Goal: Task Accomplishment & Management: Use online tool/utility

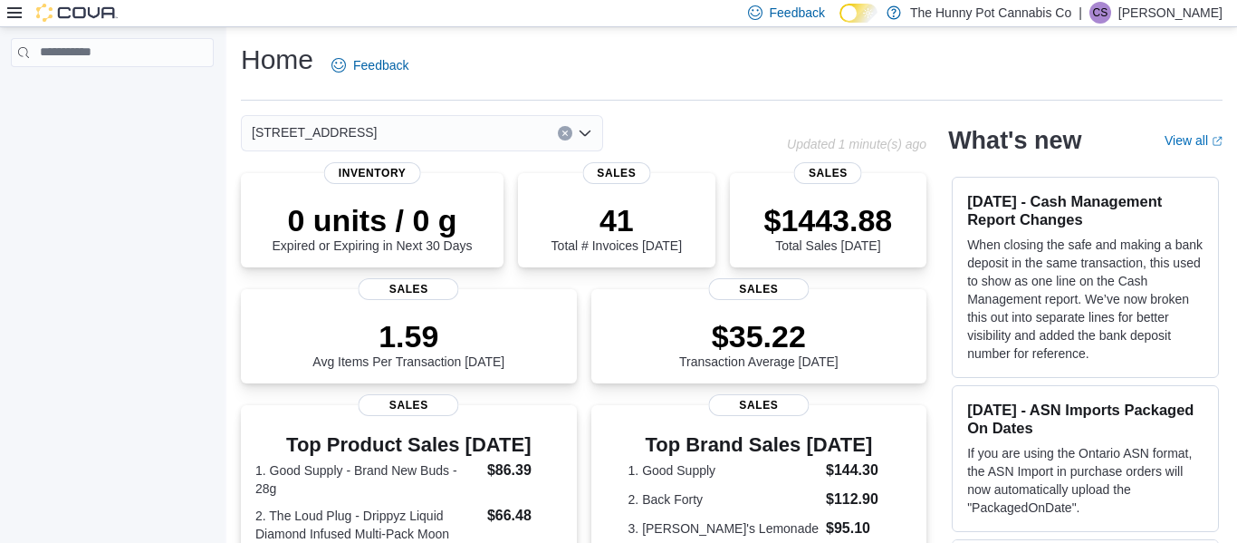
click at [15, 15] on icon at bounding box center [14, 12] width 14 height 14
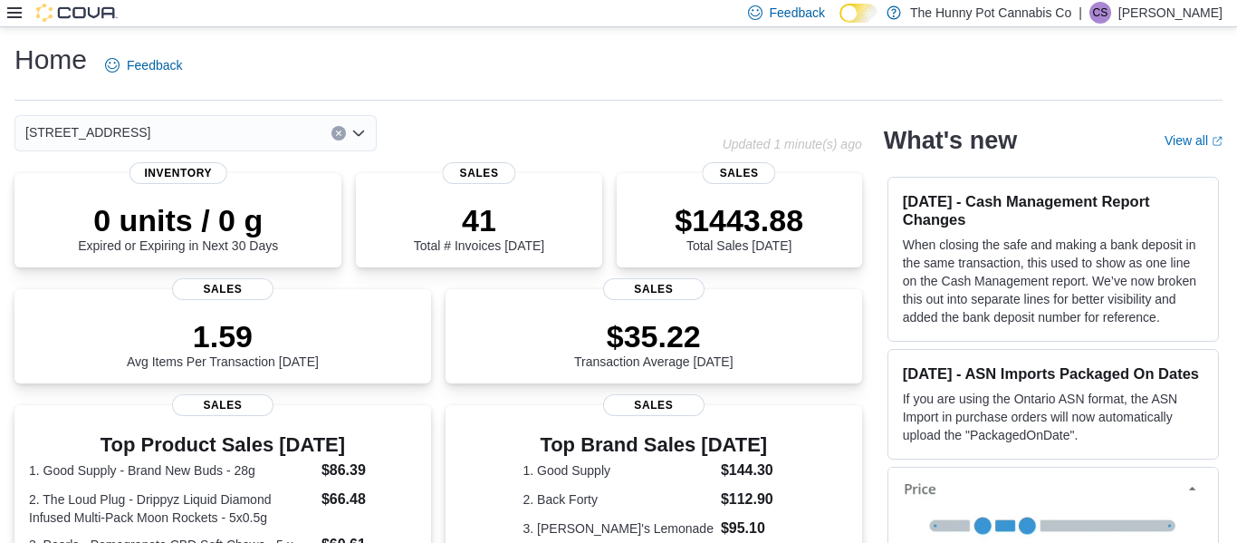
click at [5, 14] on div "Feedback Dark Mode The Hunny Pot Cannabis Co | [PERSON_NAME]" at bounding box center [618, 13] width 1237 height 27
click at [13, 15] on icon at bounding box center [14, 12] width 14 height 14
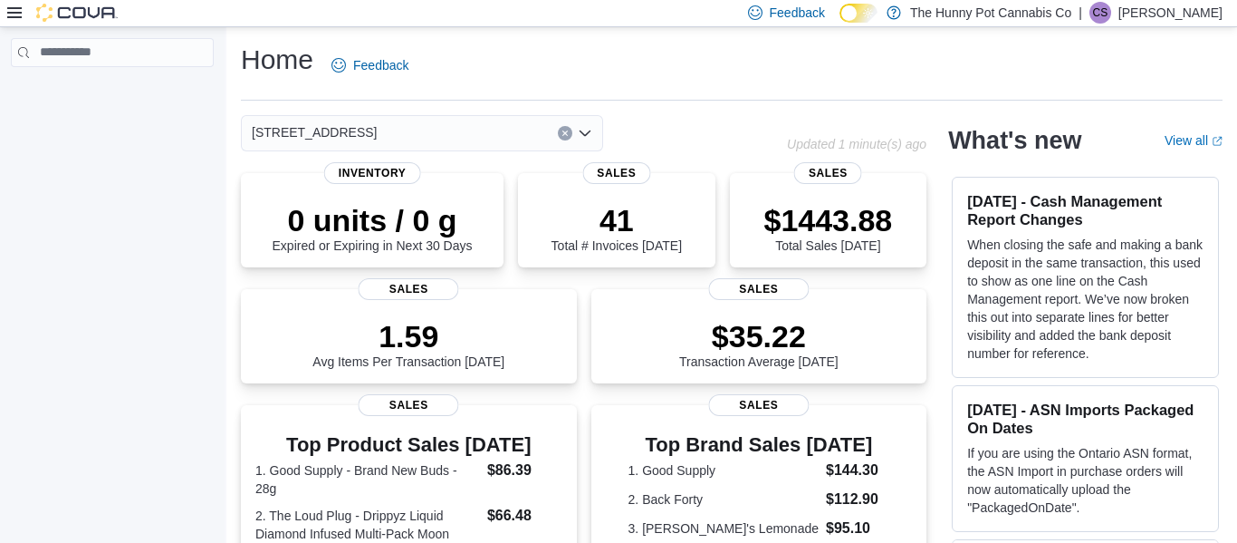
click at [58, 11] on img at bounding box center [77, 13] width 82 height 18
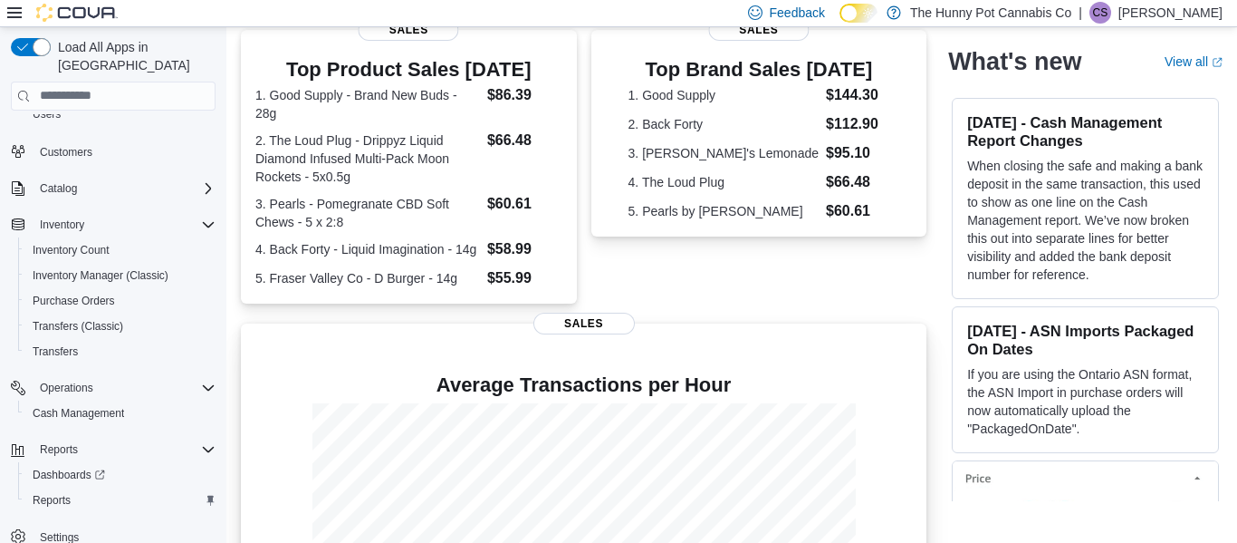
scroll to position [554, 0]
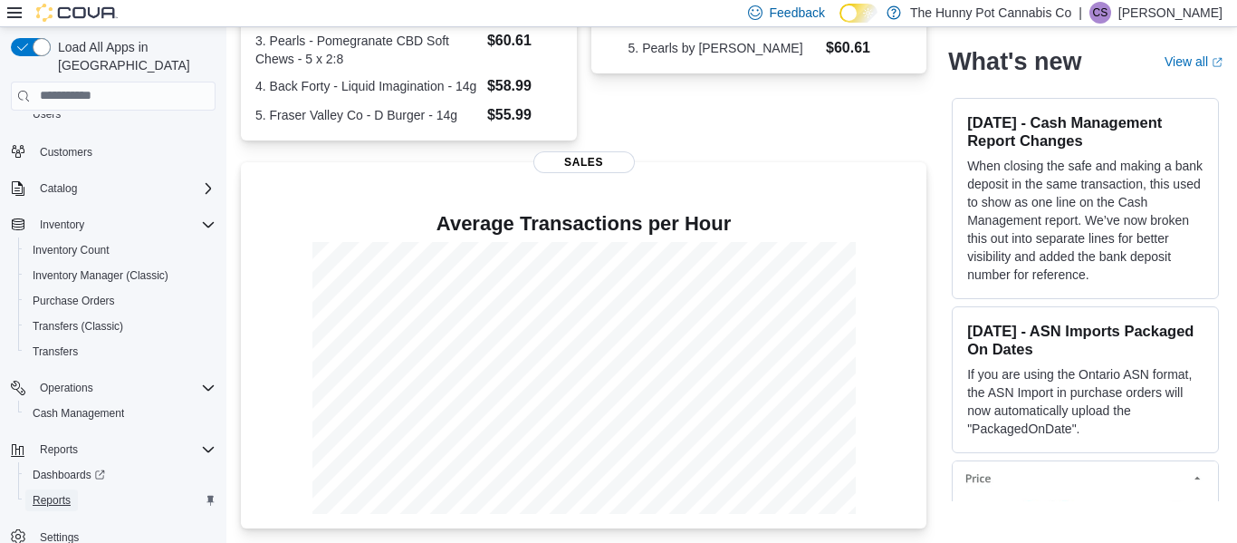
click at [53, 490] on span "Reports" at bounding box center [52, 500] width 38 height 22
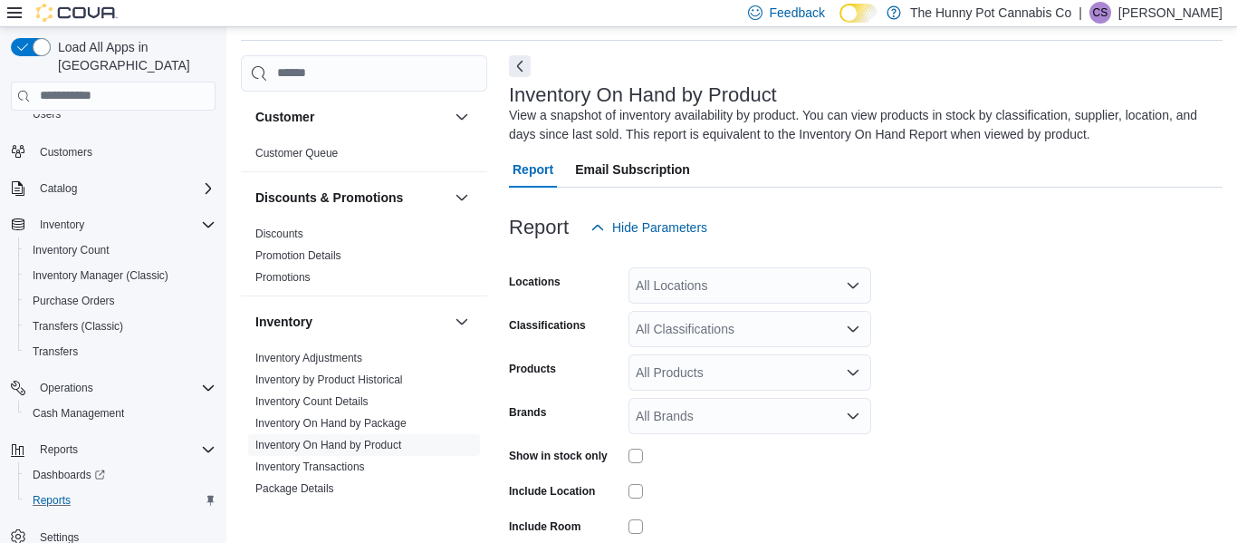
scroll to position [61, 0]
click at [699, 295] on div "All Locations" at bounding box center [750, 284] width 243 height 36
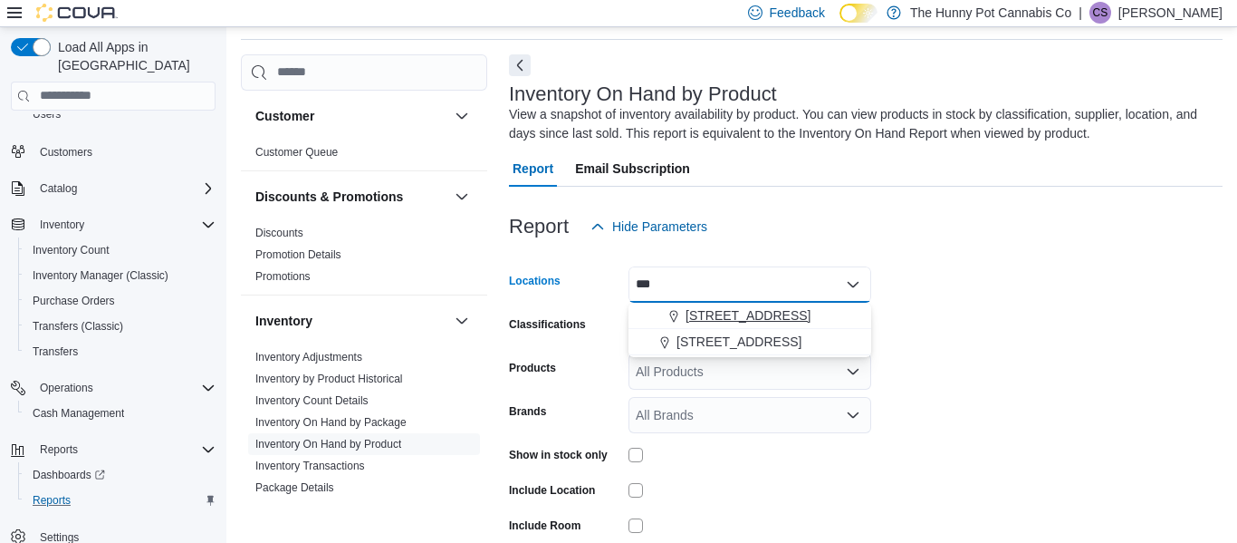
type input "***"
click at [767, 319] on span "[STREET_ADDRESS]" at bounding box center [748, 315] width 125 height 18
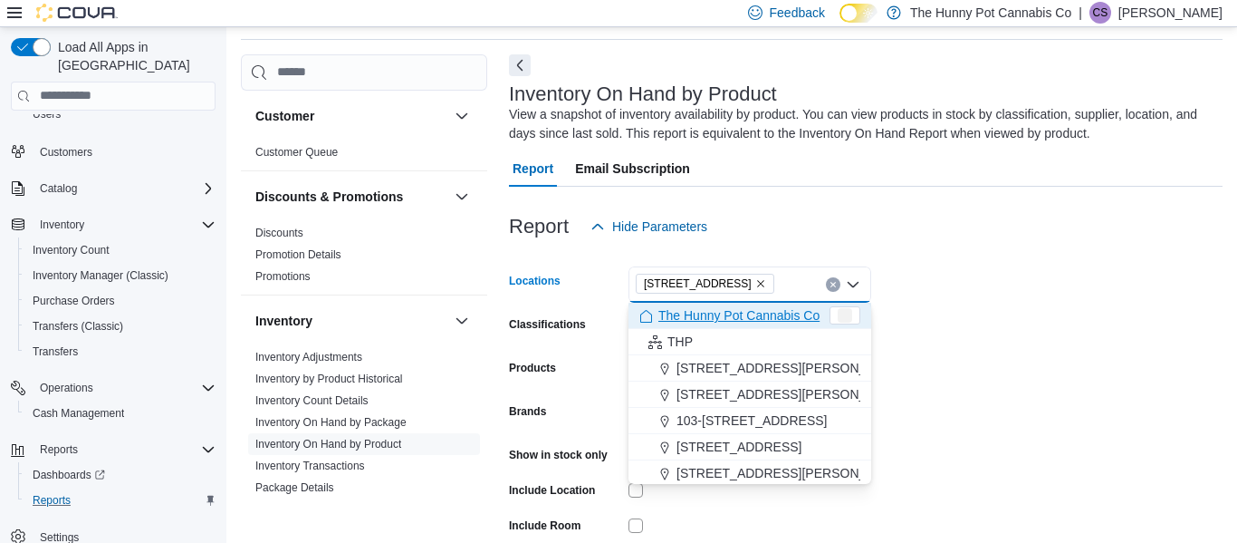
click at [914, 322] on form "Locations [STREET_ADDRESS] Selected. [STREET_ADDRESS]. Press Backspace to delet…" at bounding box center [866, 435] width 714 height 380
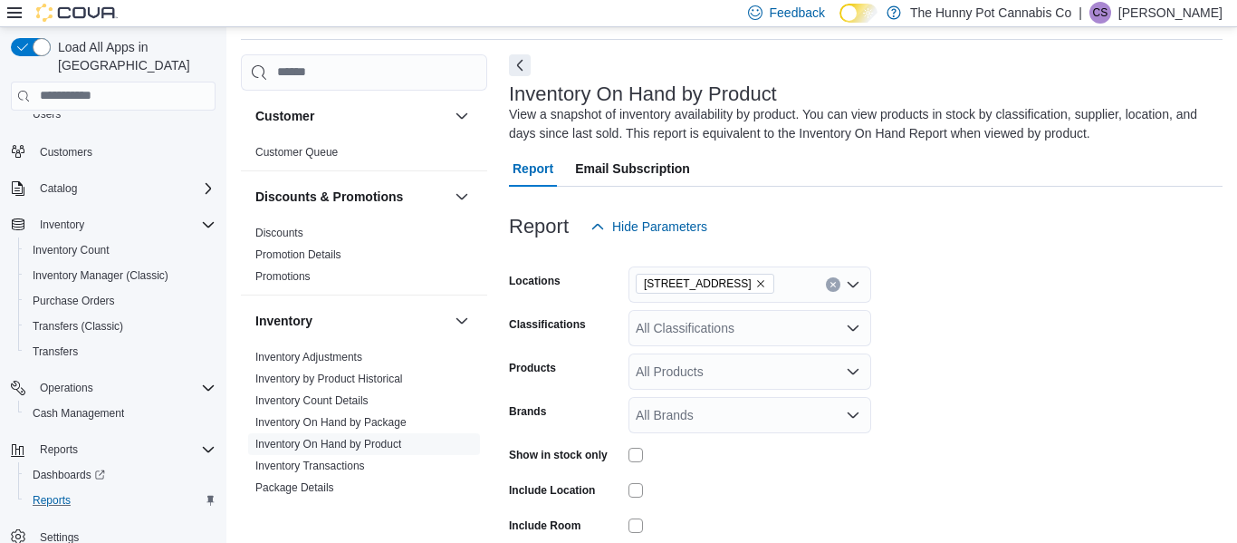
click at [756, 324] on div "All Classifications" at bounding box center [750, 328] width 243 height 36
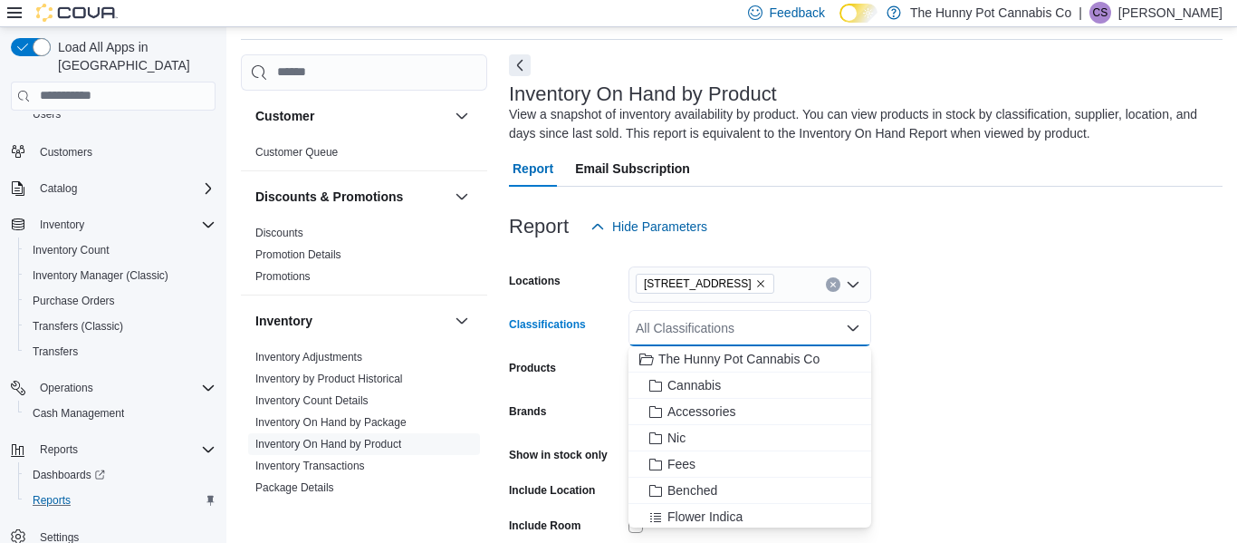
click at [1008, 370] on form "Locations [STREET_ADDRESS] Classifications All Classifications Combo box. Selec…" at bounding box center [866, 435] width 714 height 380
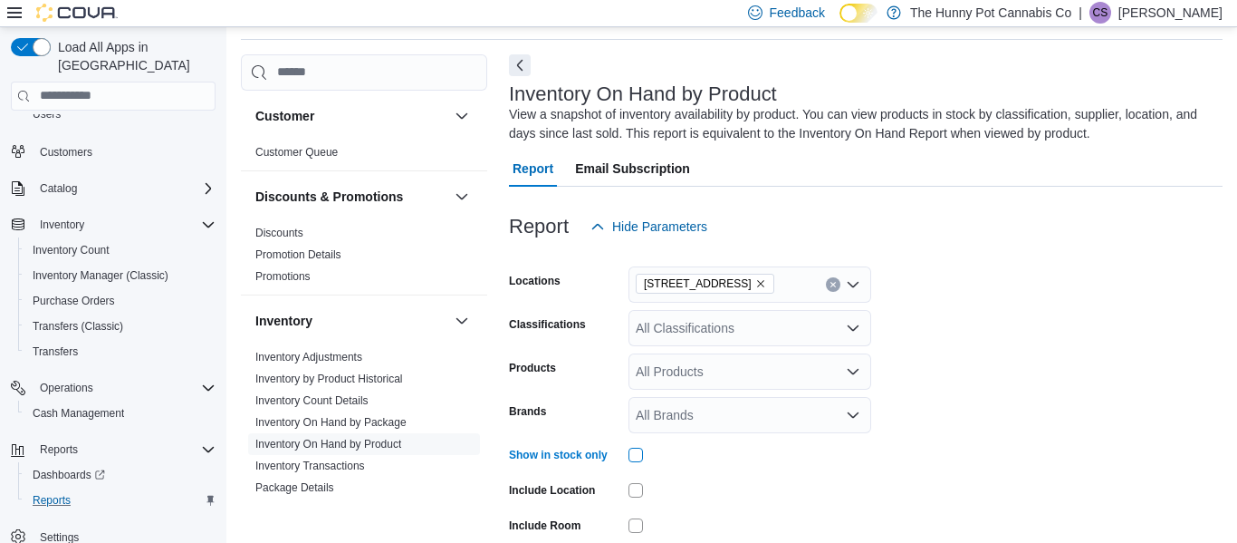
scroll to position [179, 0]
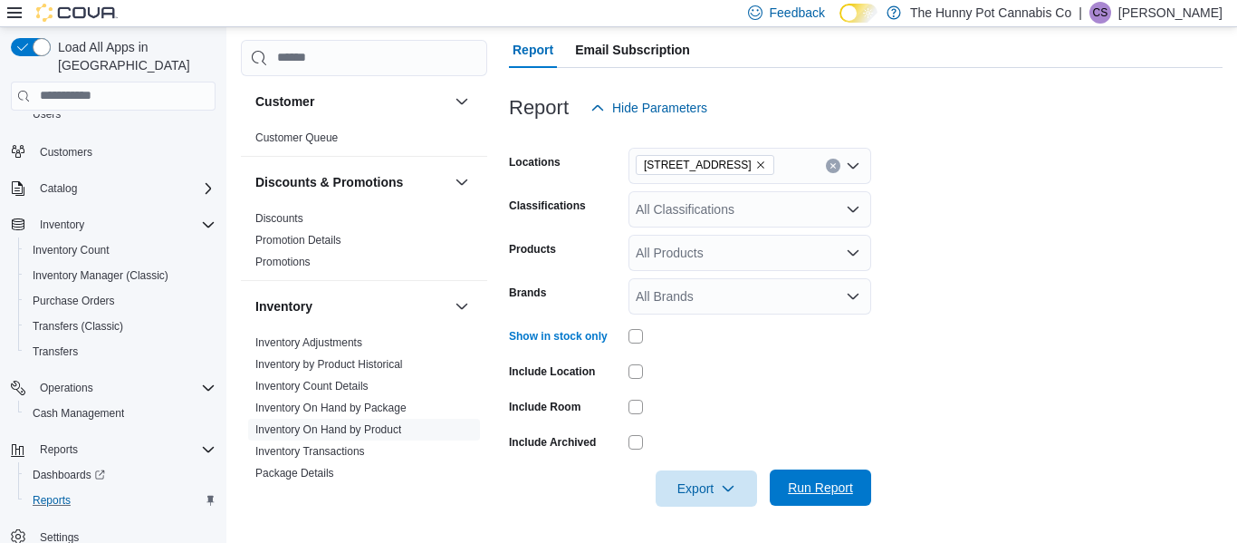
click at [802, 477] on span "Run Report" at bounding box center [821, 487] width 80 height 36
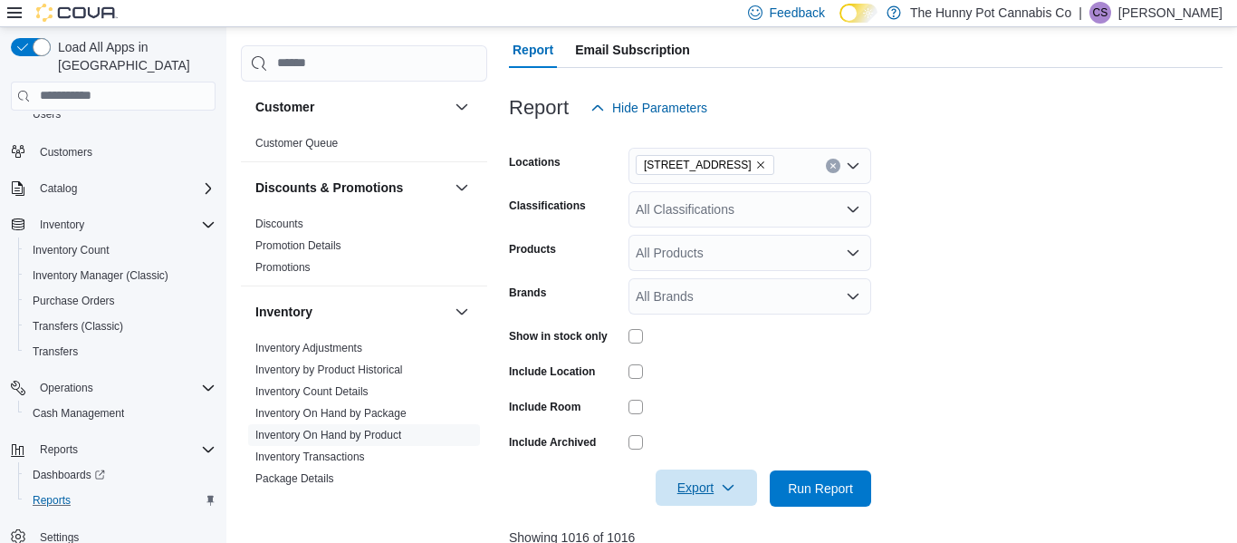
click at [725, 479] on span "Export" at bounding box center [707, 487] width 80 height 36
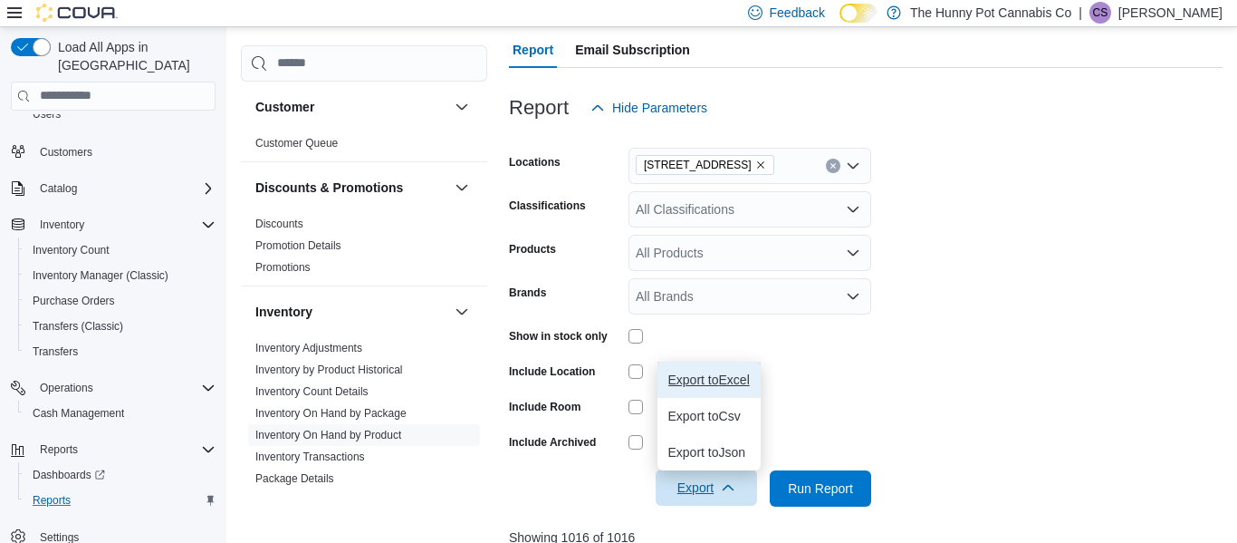
click at [704, 379] on span "Export to Excel" at bounding box center [709, 379] width 82 height 14
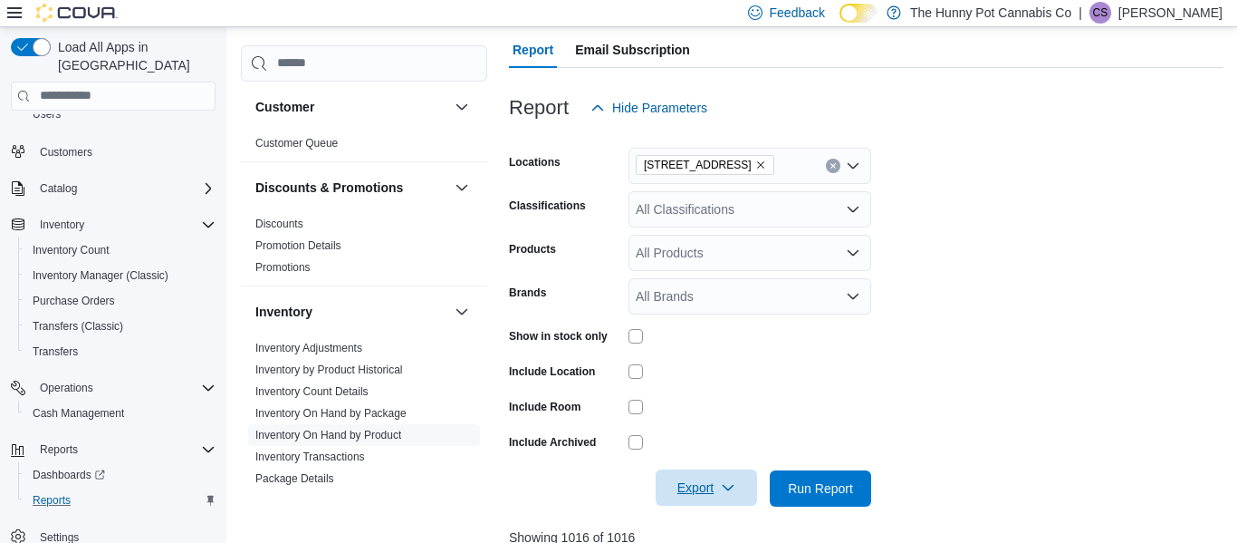
click at [687, 490] on span "Export" at bounding box center [707, 487] width 80 height 36
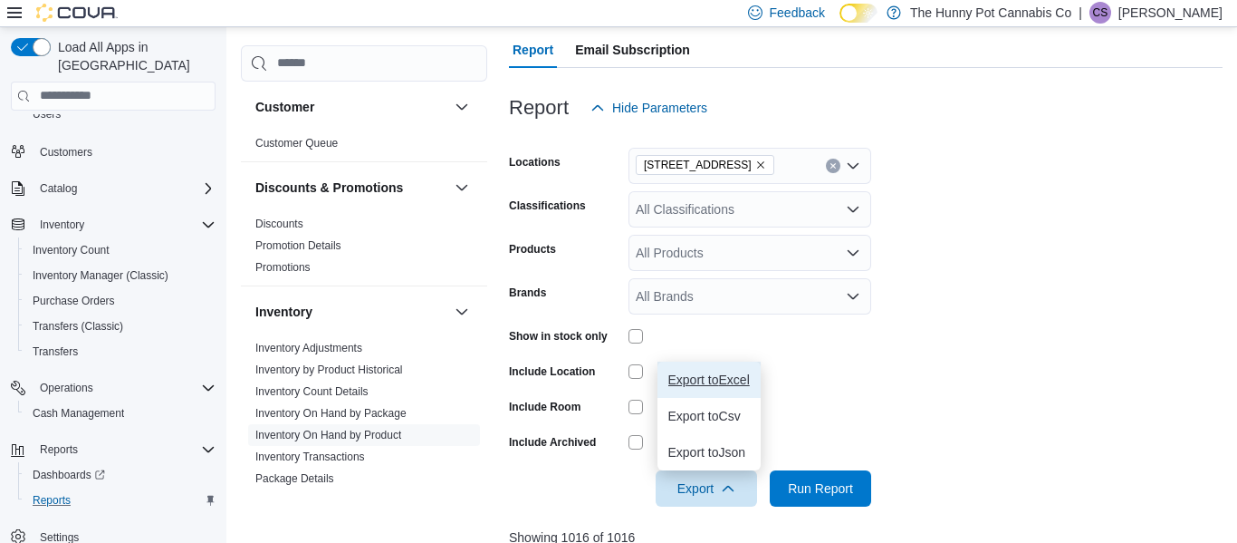
click at [679, 377] on span "Export to Excel" at bounding box center [709, 379] width 82 height 14
